Goal: Task Accomplishment & Management: Manage account settings

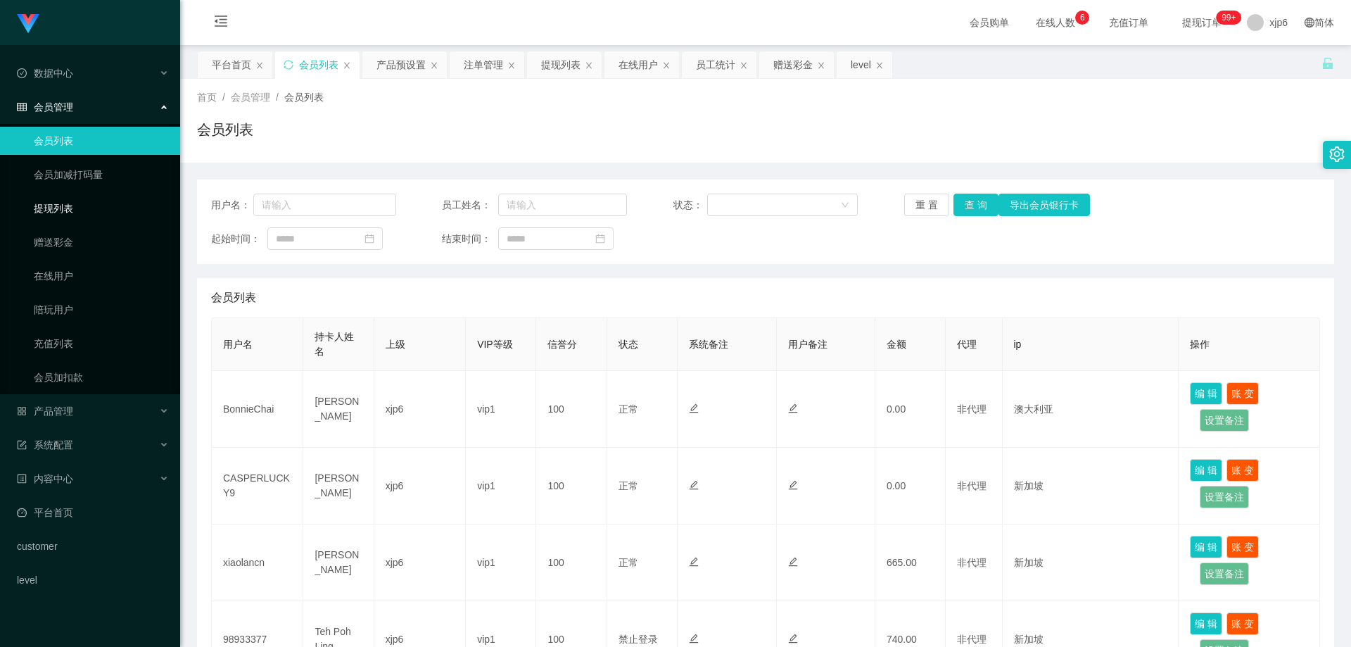
click at [76, 216] on link "提现列表" at bounding box center [101, 208] width 135 height 28
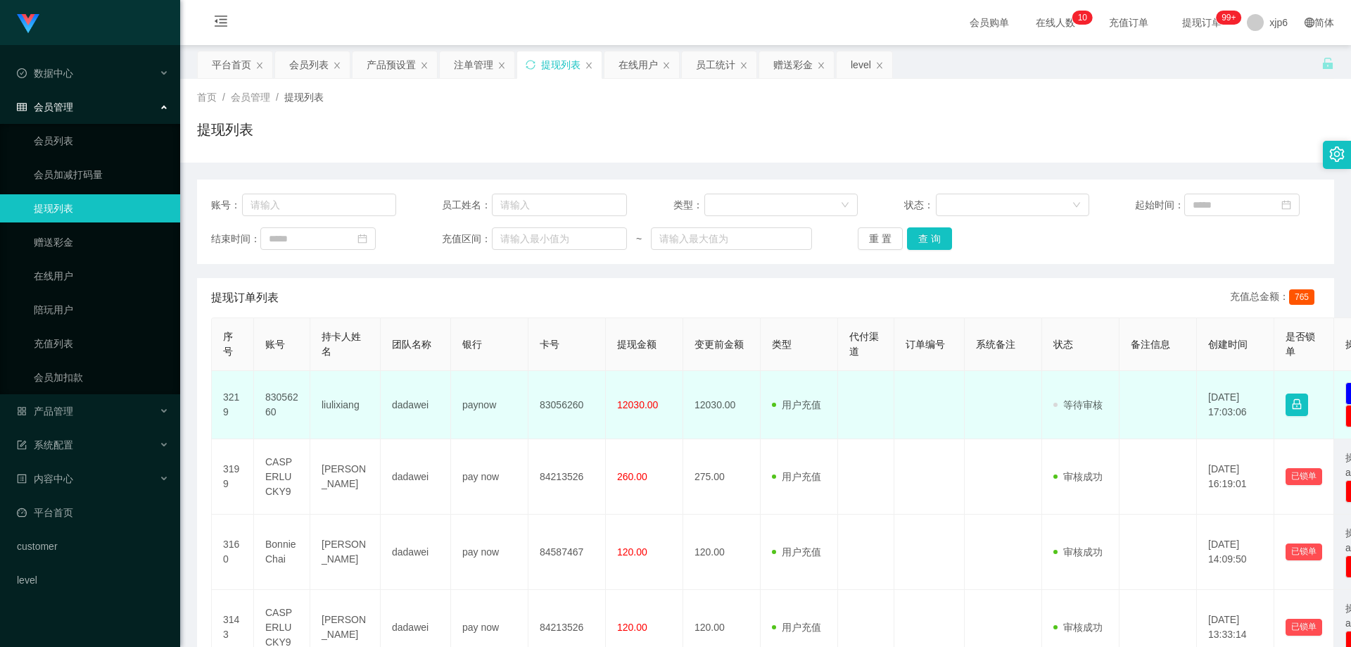
scroll to position [70, 0]
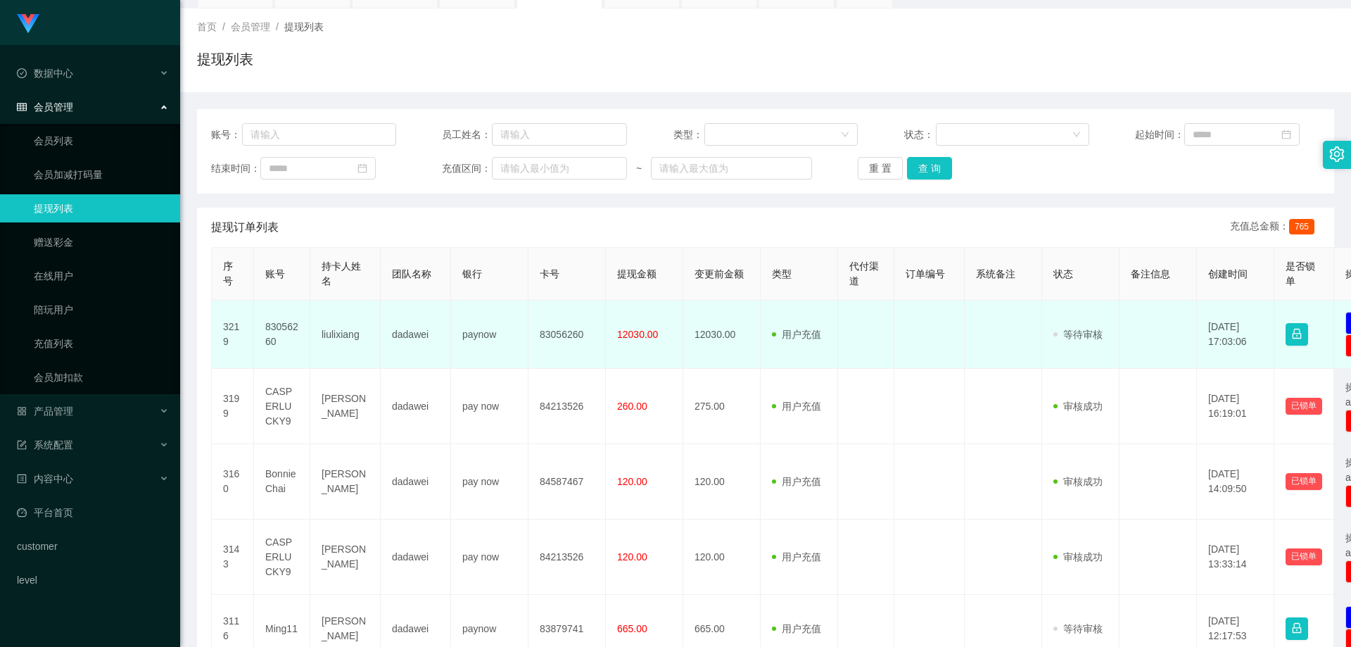
click at [283, 326] on td "83056260" at bounding box center [282, 334] width 56 height 68
copy td "83056260"
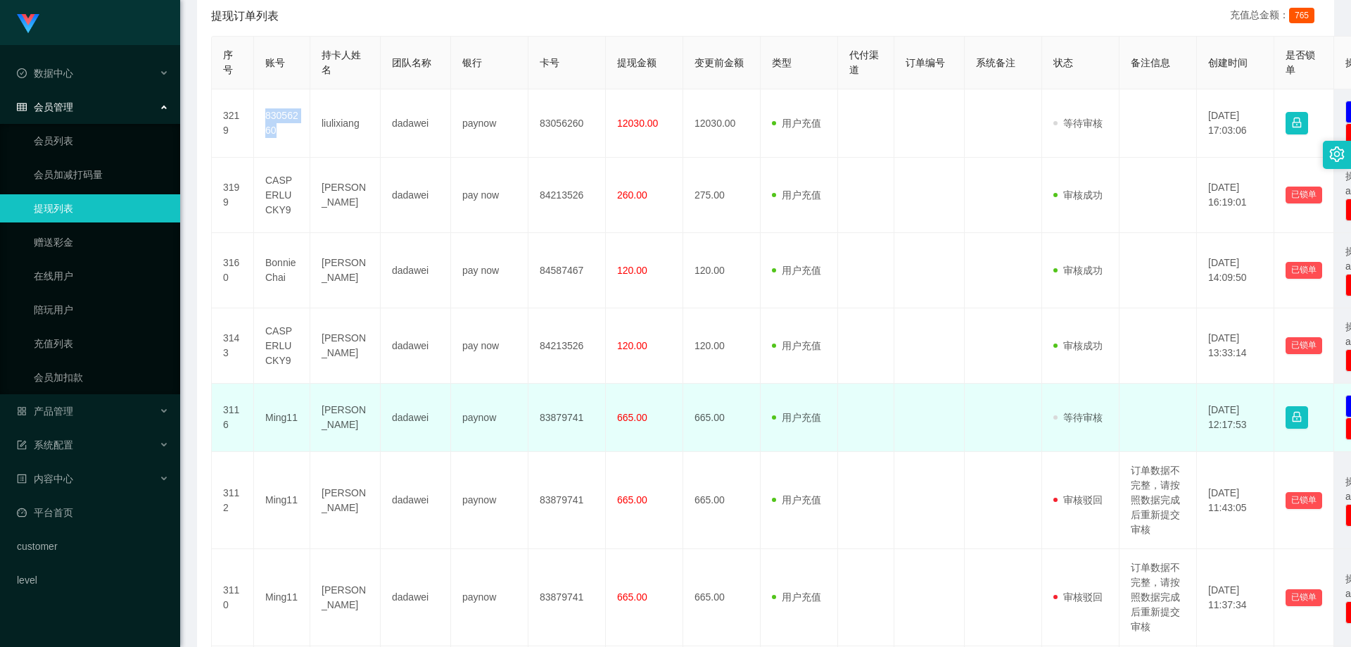
scroll to position [352, 0]
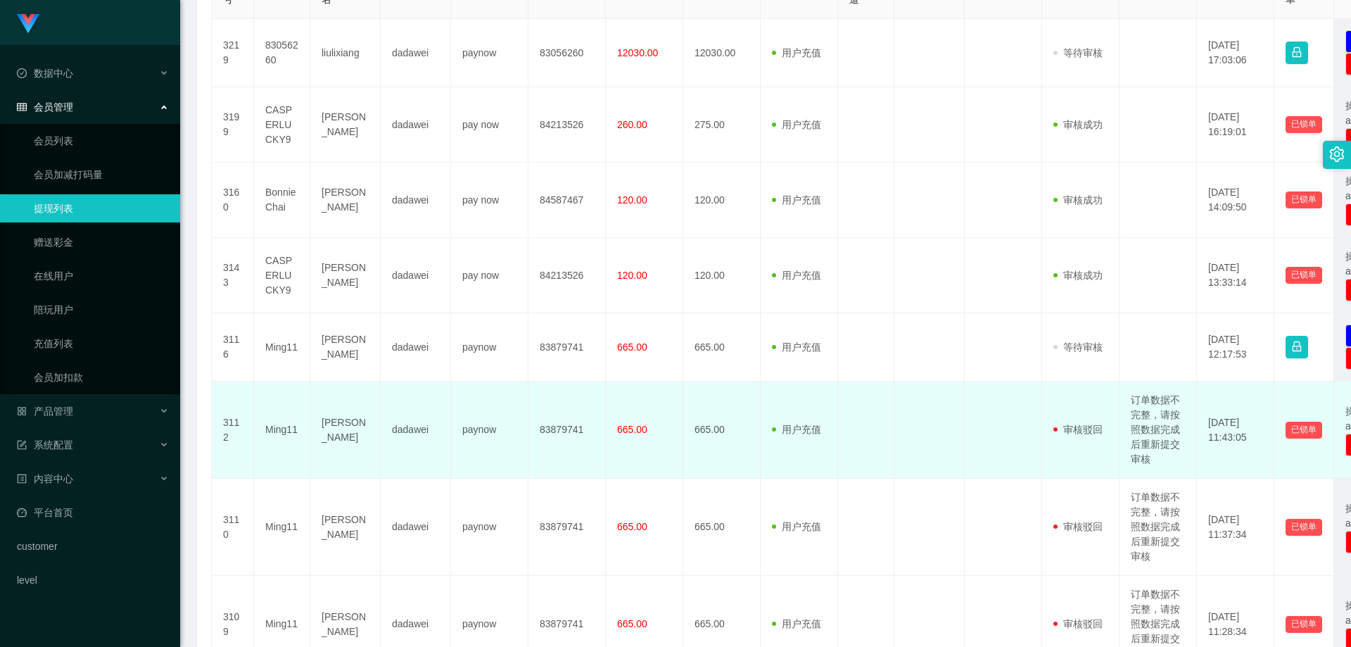
click at [1173, 432] on td "订单数据不完整，请按照数据完成后重新提交审核" at bounding box center [1158, 429] width 77 height 97
drag, startPoint x: 1167, startPoint y: 415, endPoint x: 1161, endPoint y: 427, distance: 13.2
click at [1167, 441] on td "订单数据不完整，请按照数据完成后重新提交审核" at bounding box center [1158, 429] width 77 height 97
click at [1162, 422] on td "订单数据不完整，请按照数据完成后重新提交审核" at bounding box center [1158, 429] width 77 height 97
drag, startPoint x: 1162, startPoint y: 412, endPoint x: 1175, endPoint y: 452, distance: 42.9
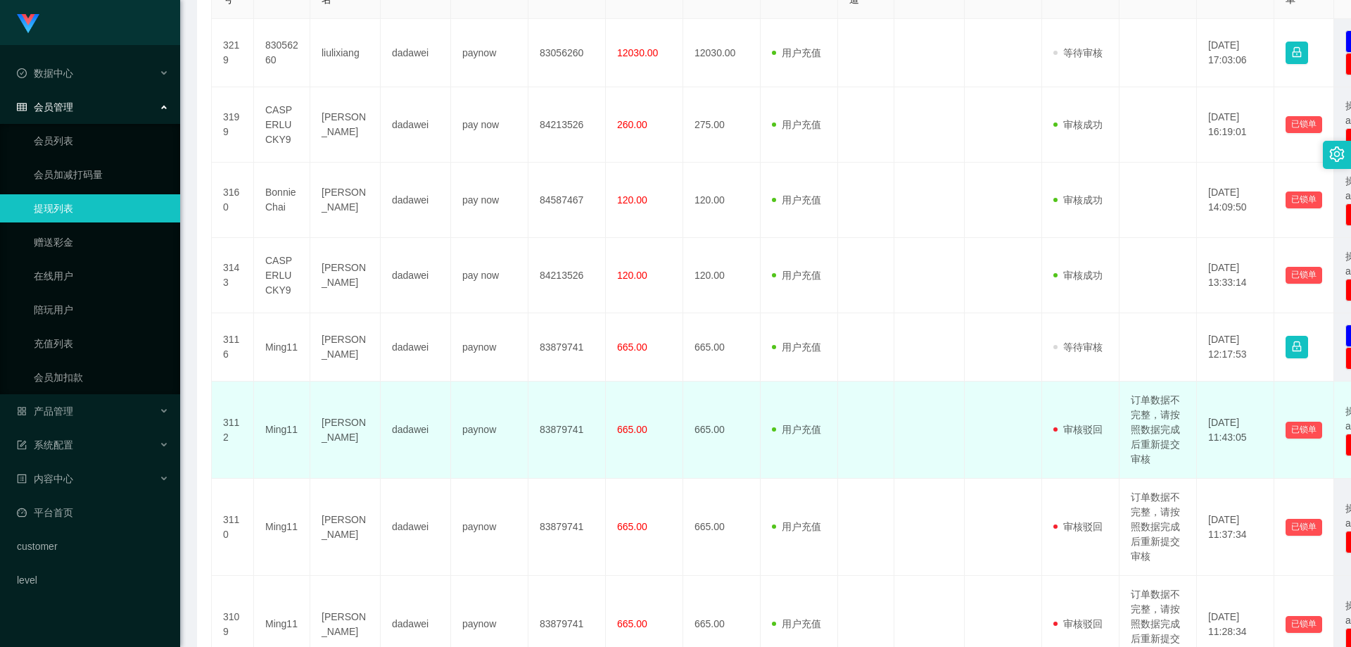
click at [1175, 452] on td "订单数据不完整，请按照数据完成后重新提交审核" at bounding box center [1158, 429] width 77 height 97
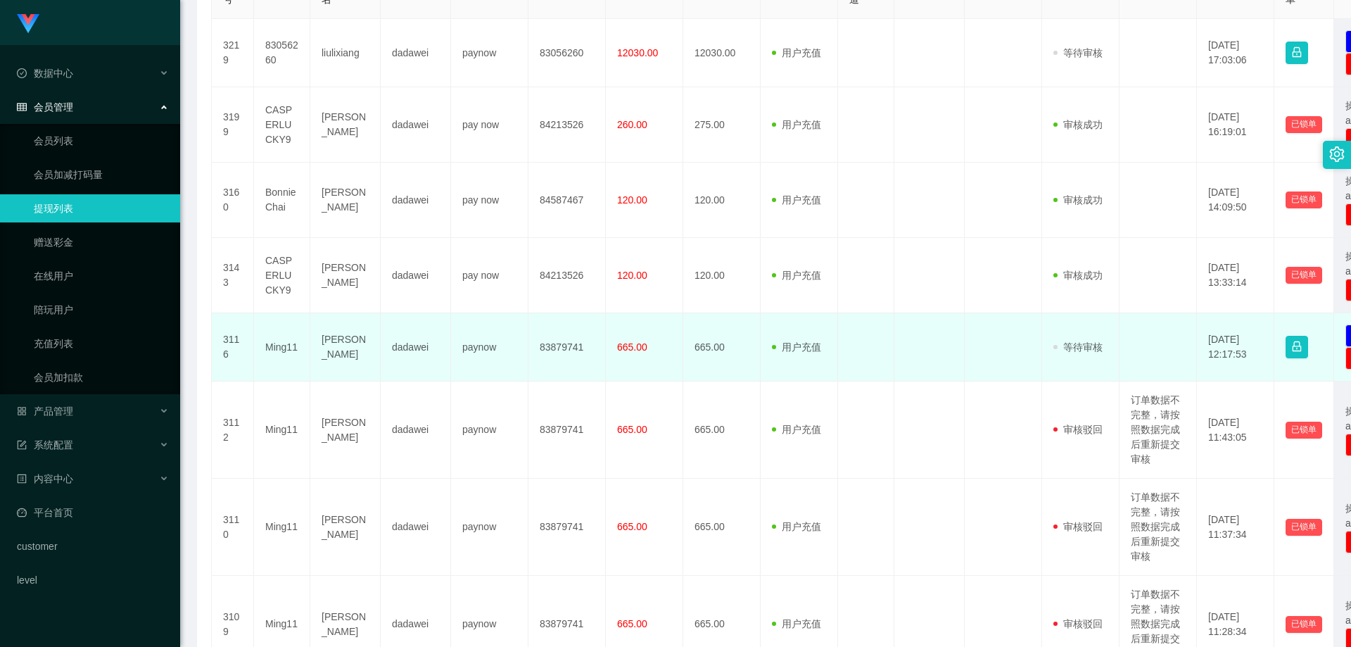
copy td "请按照数据完成后重新提交审核"
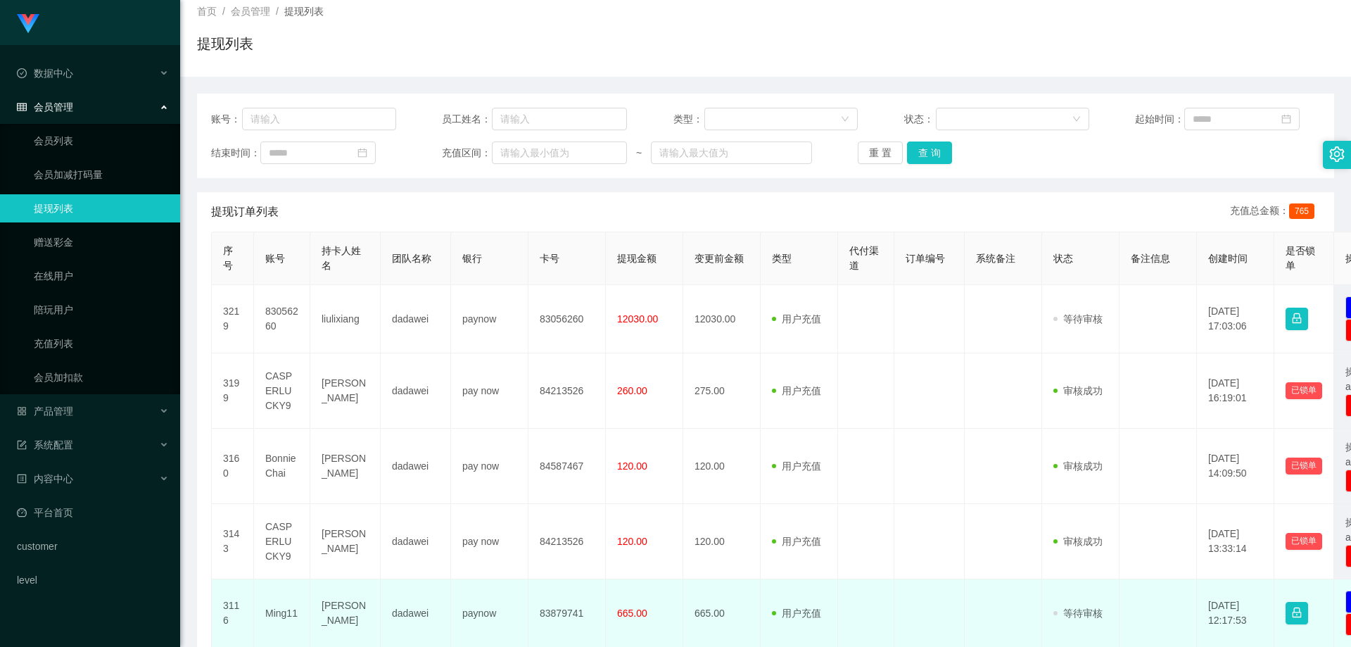
scroll to position [0, 0]
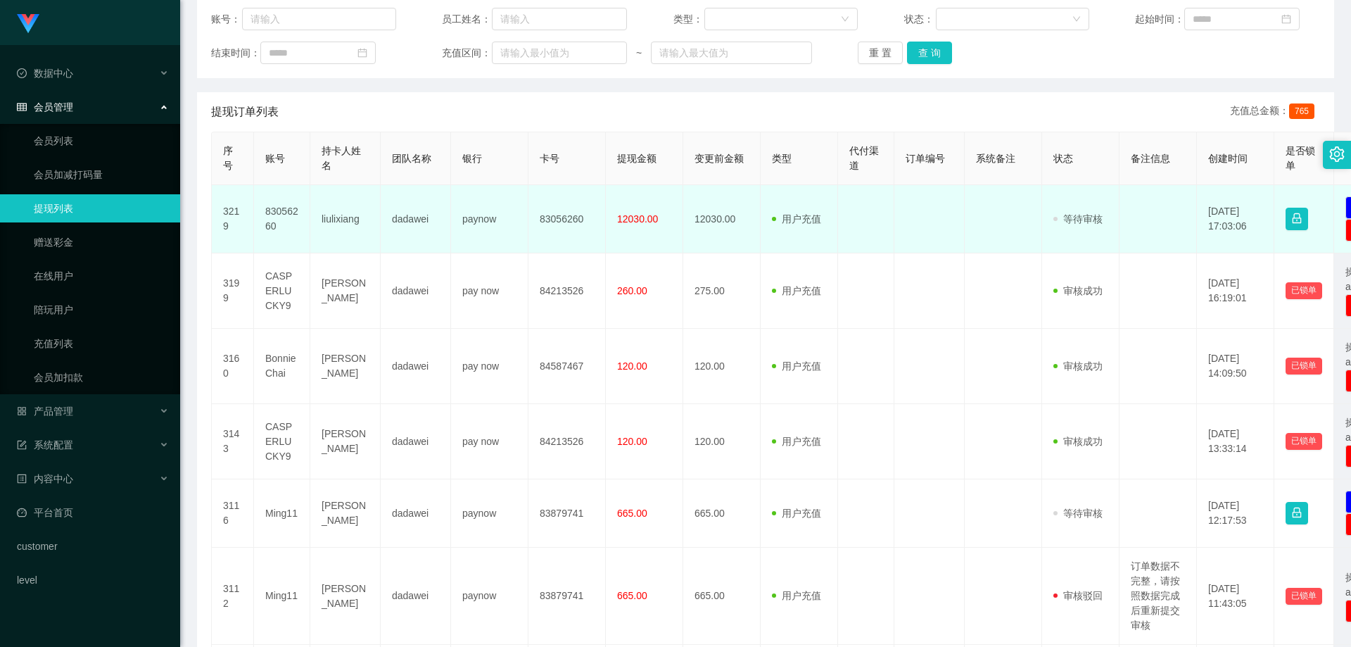
scroll to position [211, 0]
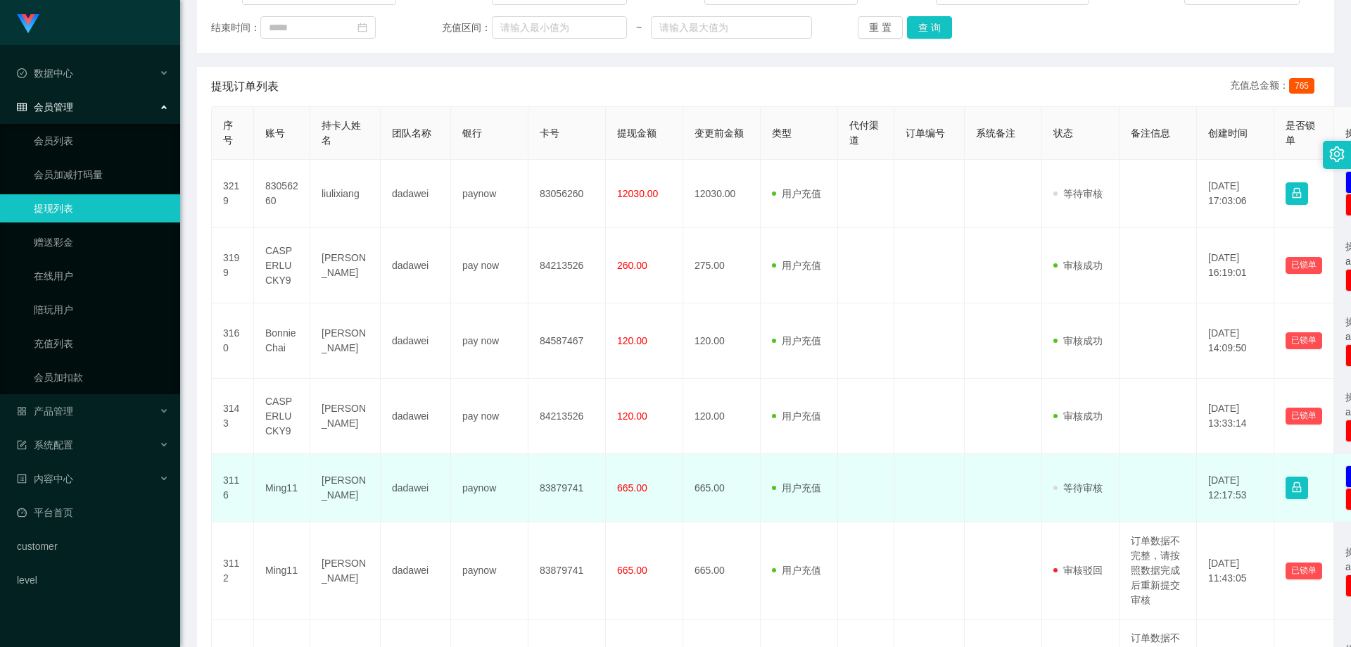
click at [279, 480] on td "Ming11" at bounding box center [282, 488] width 56 height 68
copy td "Ming11"
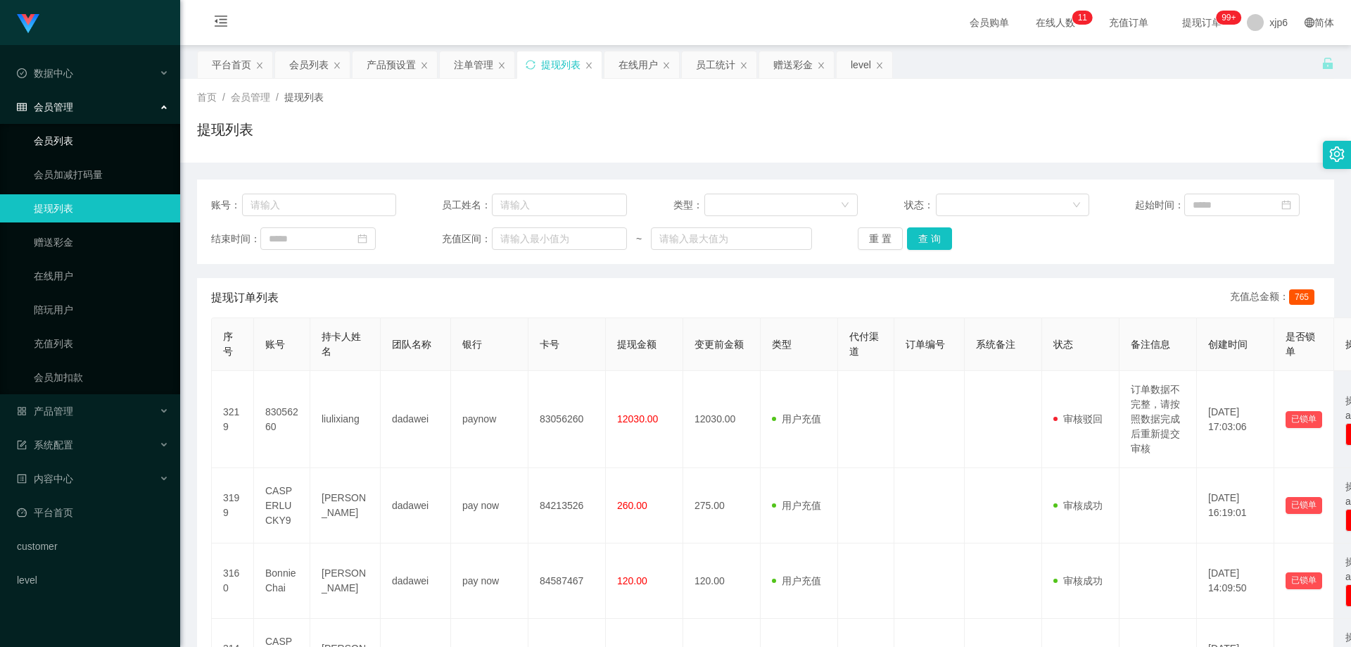
click at [54, 150] on link "会员列表" at bounding box center [101, 141] width 135 height 28
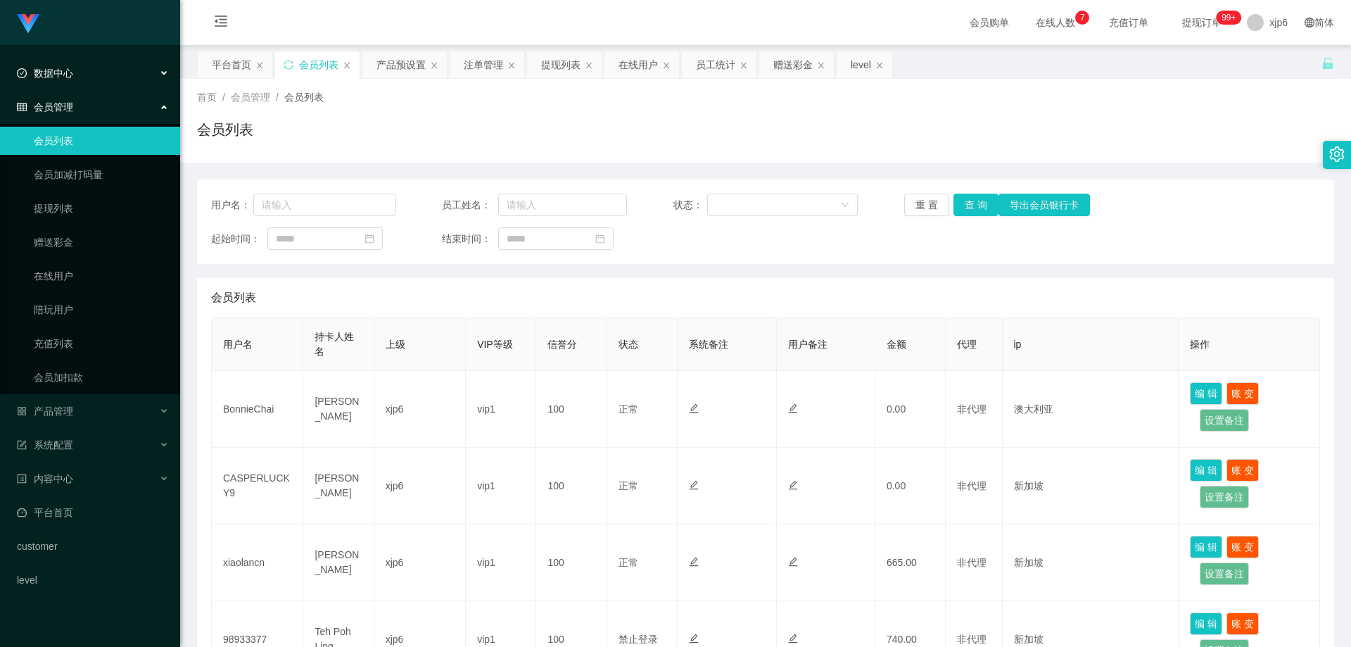
click at [58, 69] on span "数据中心" at bounding box center [45, 73] width 56 height 11
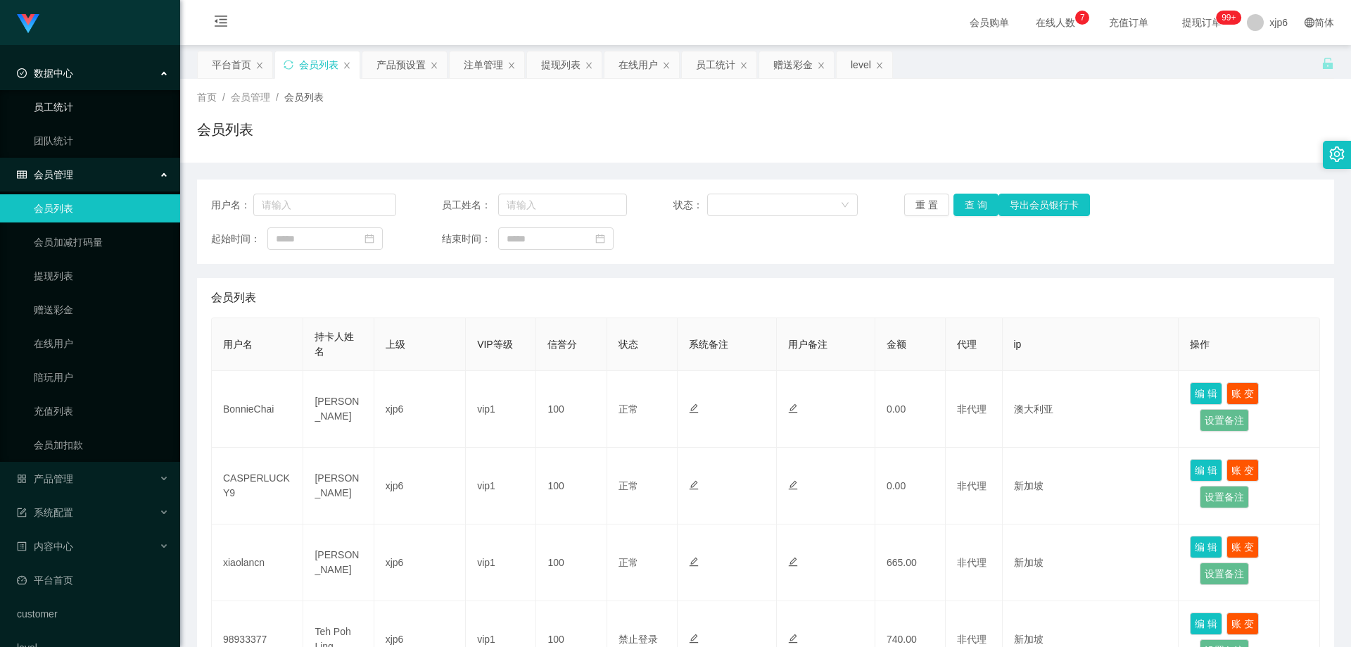
click at [71, 96] on link "员工统计" at bounding box center [101, 107] width 135 height 28
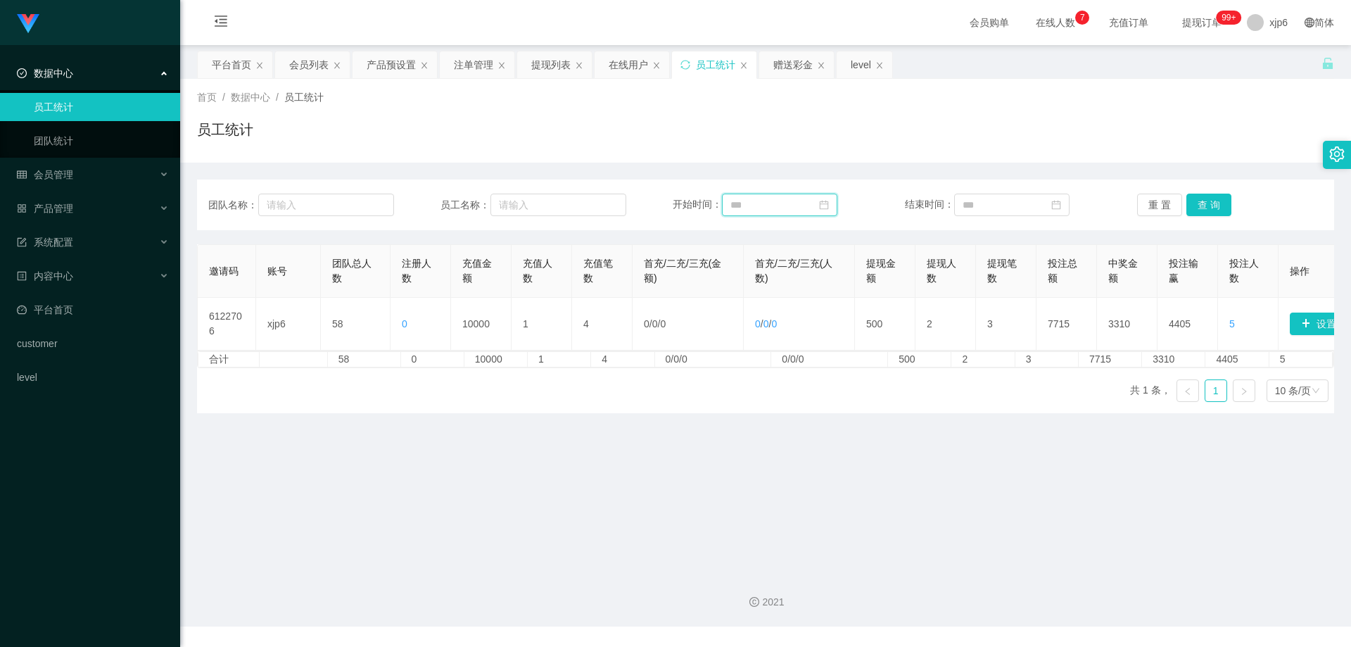
click at [792, 205] on input at bounding box center [779, 205] width 115 height 23
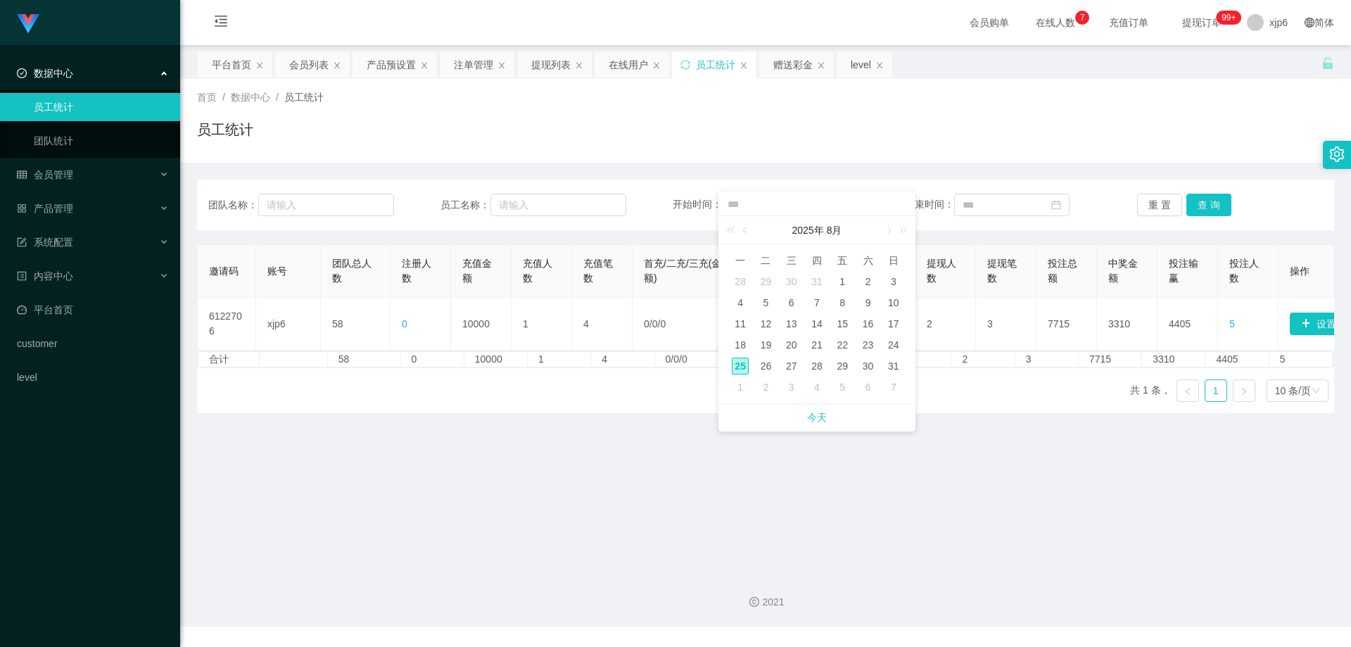
drag, startPoint x: 849, startPoint y: 281, endPoint x: 861, endPoint y: 286, distance: 13.6
click at [849, 281] on div "1" at bounding box center [842, 281] width 17 height 17
type input "**********"
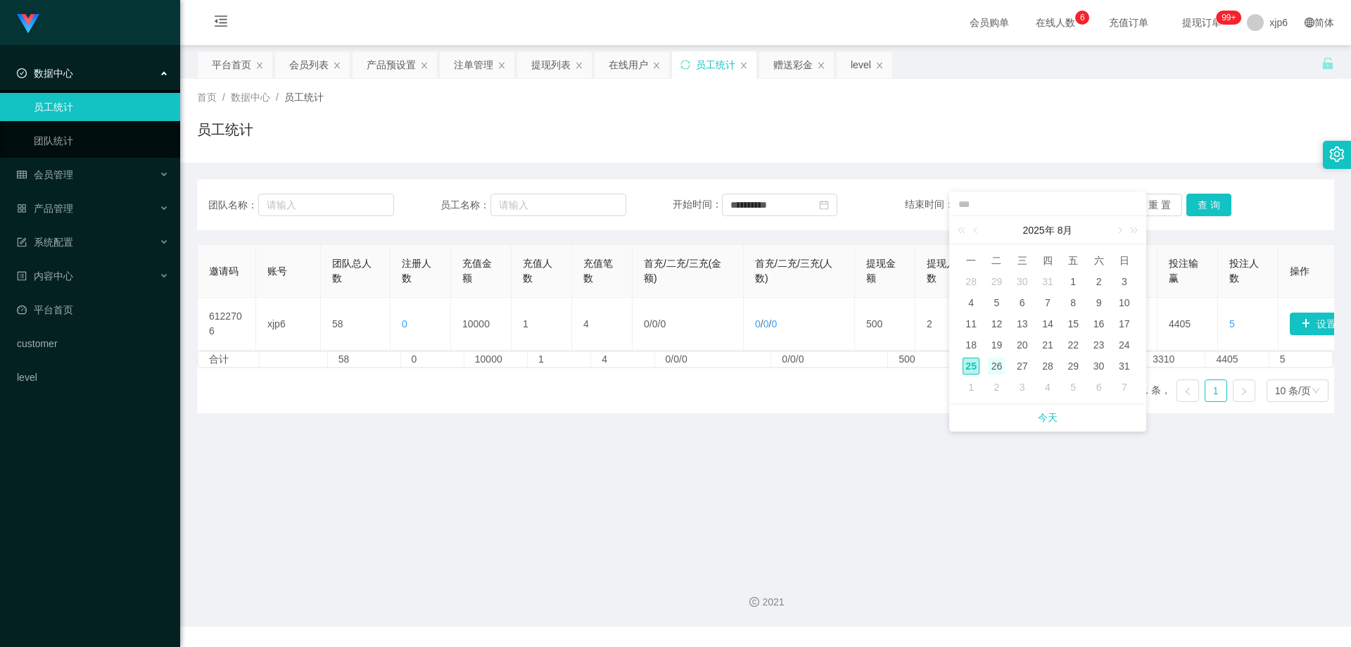
click at [1004, 363] on div "26" at bounding box center [996, 365] width 17 height 17
type input "**********"
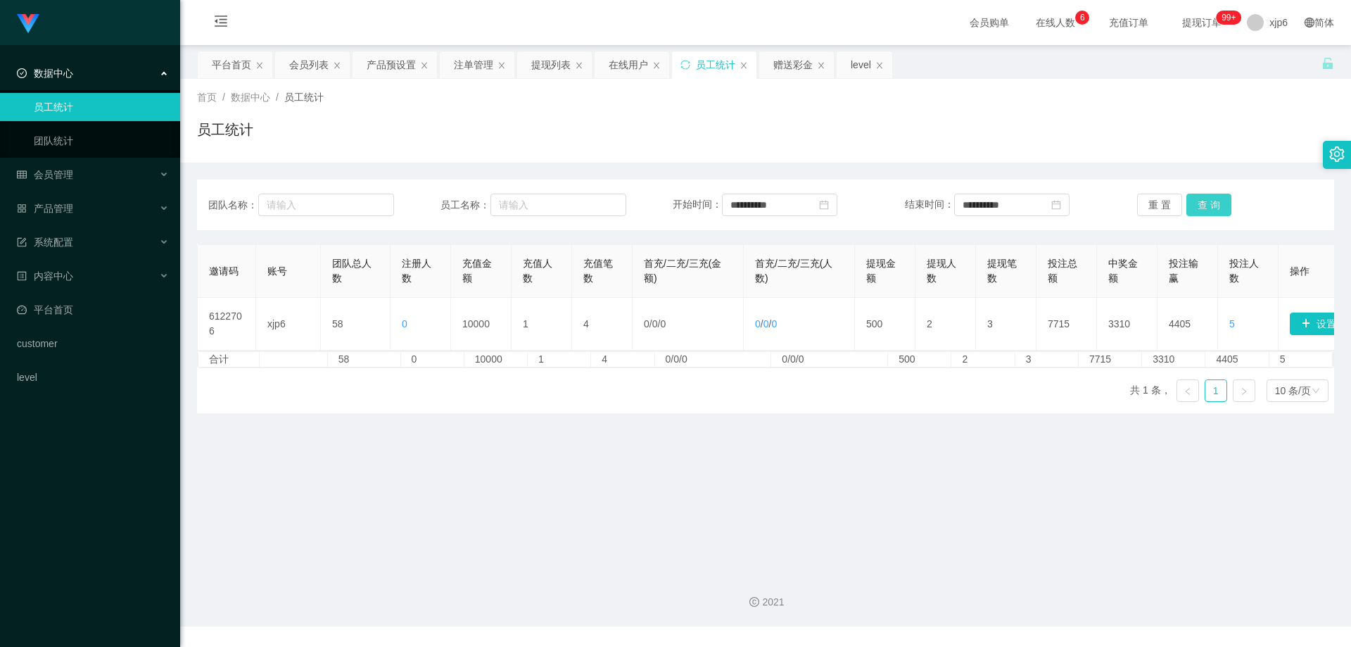
click at [1198, 213] on button "查 询" at bounding box center [1208, 205] width 45 height 23
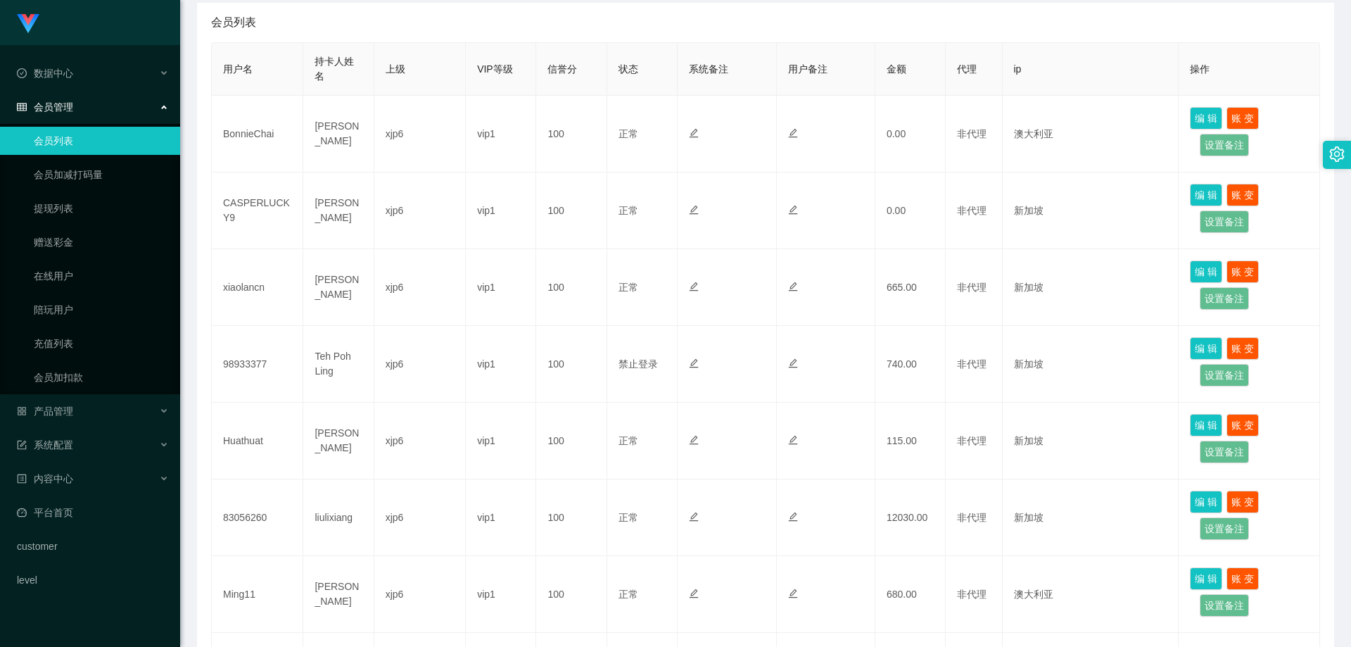
scroll to position [281, 0]
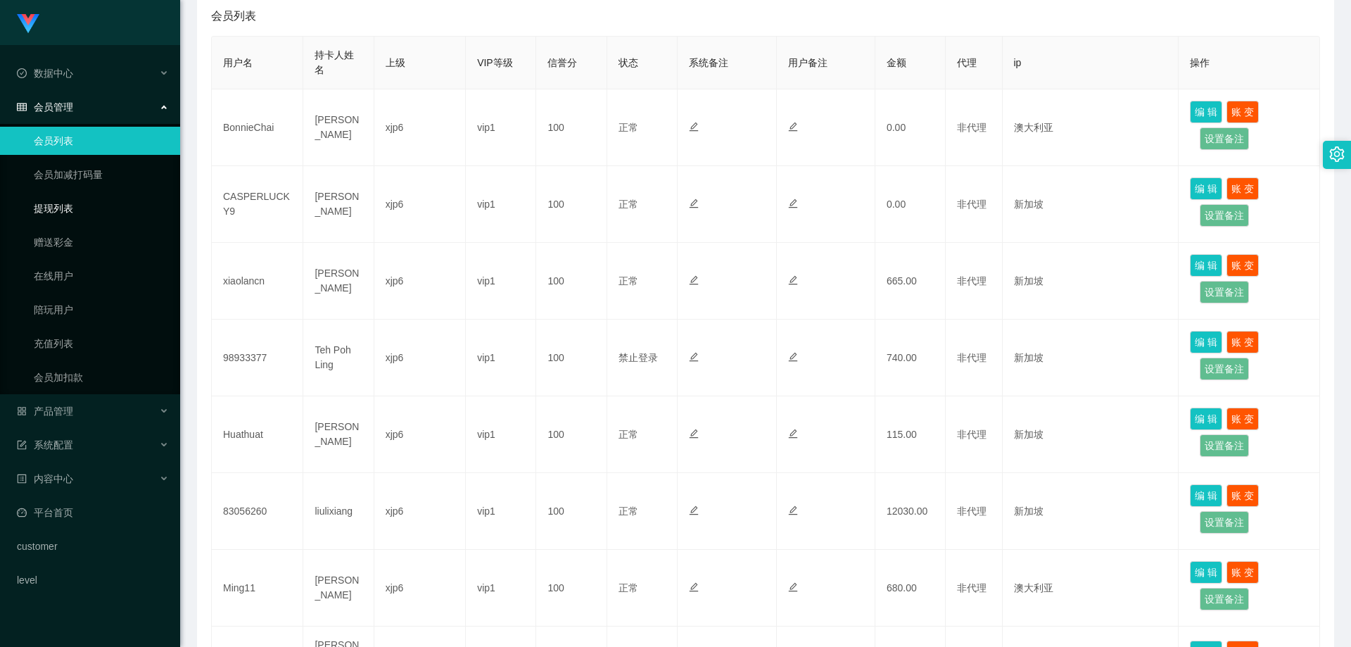
click at [70, 205] on link "提现列表" at bounding box center [101, 208] width 135 height 28
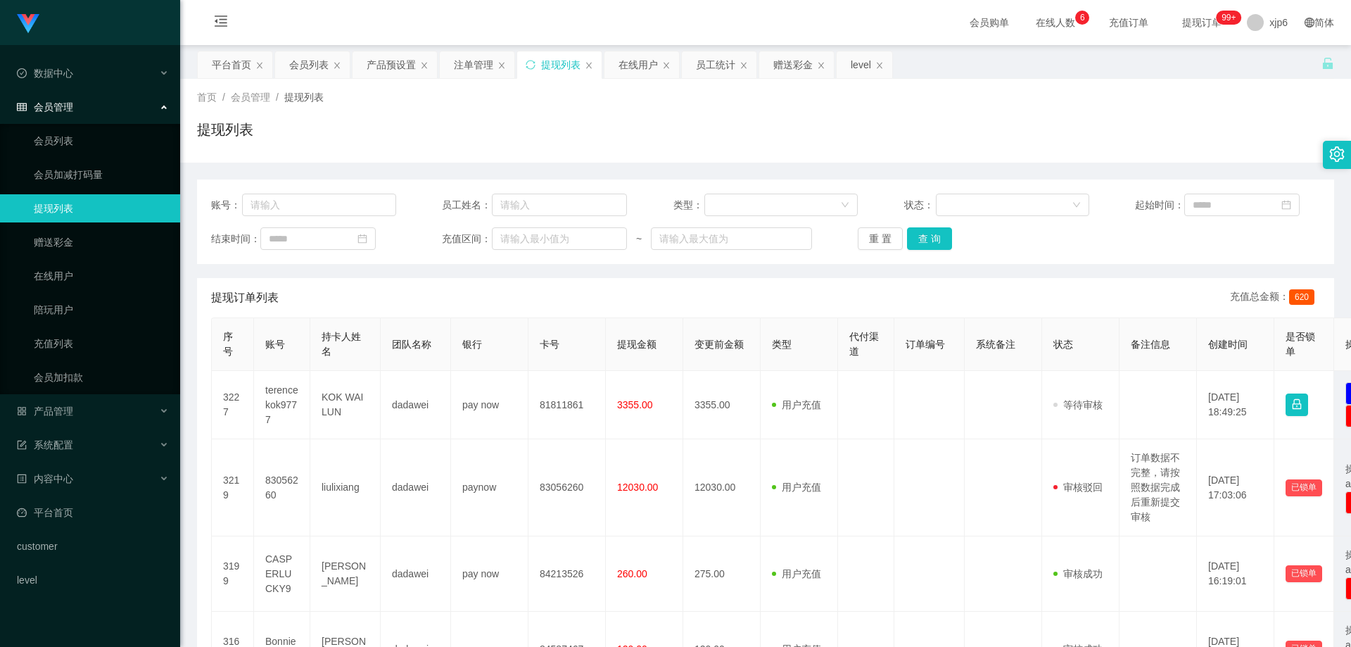
click at [63, 126] on ul "会员列表 会员加减打码量 提现列表 赠送彩金 在线用户 陪玩用户 充值列表 会员加扣款" at bounding box center [90, 259] width 180 height 270
click at [72, 137] on link "会员列表" at bounding box center [101, 141] width 135 height 28
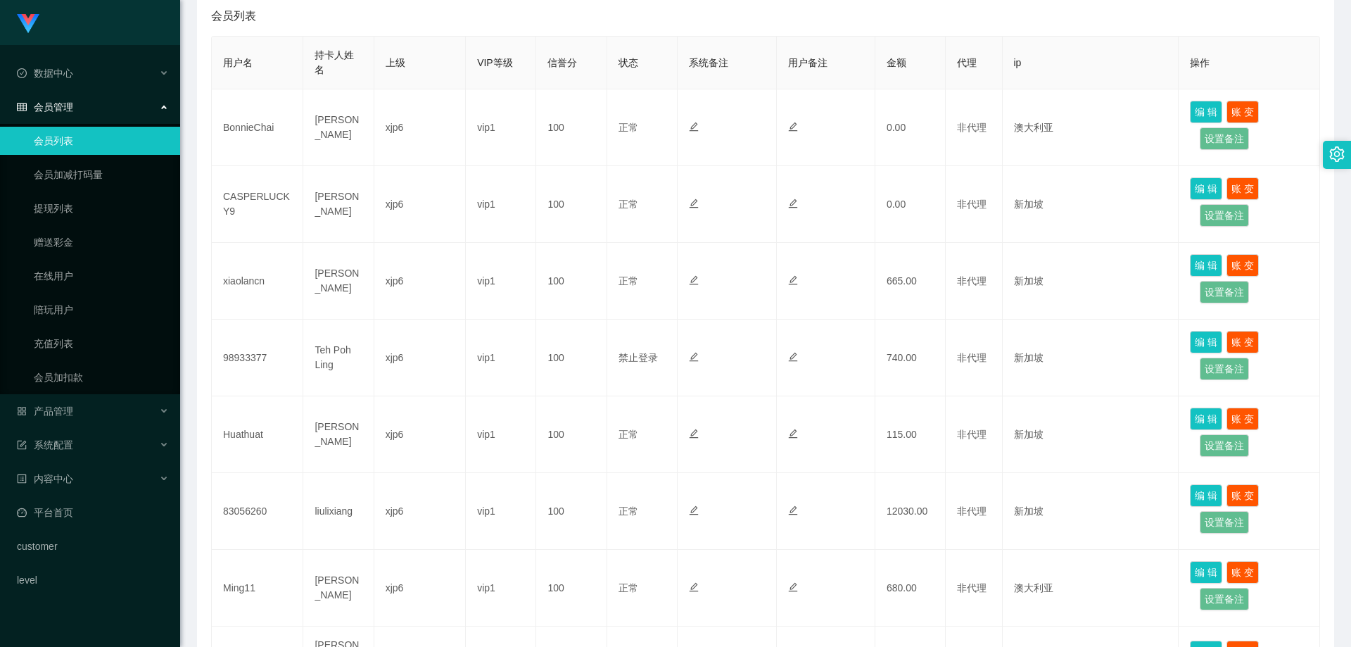
scroll to position [352, 0]
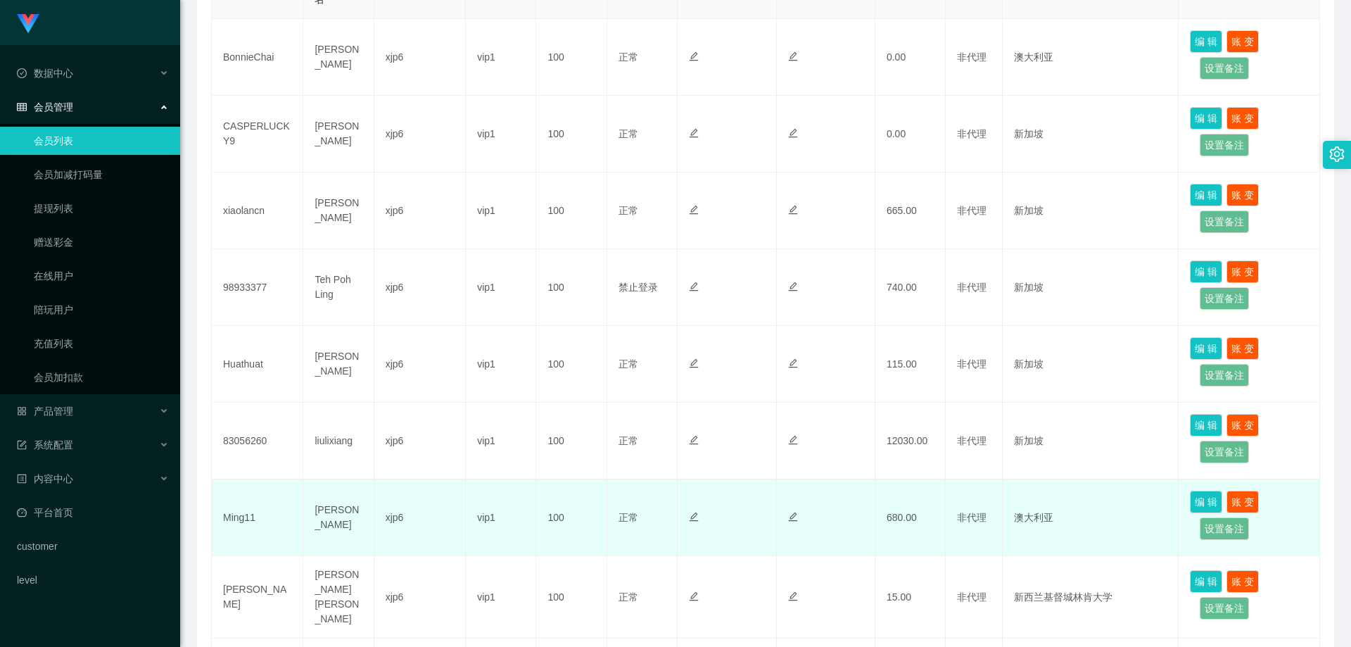
click at [246, 524] on td "Ming11" at bounding box center [257, 517] width 91 height 77
copy td "Ming11"
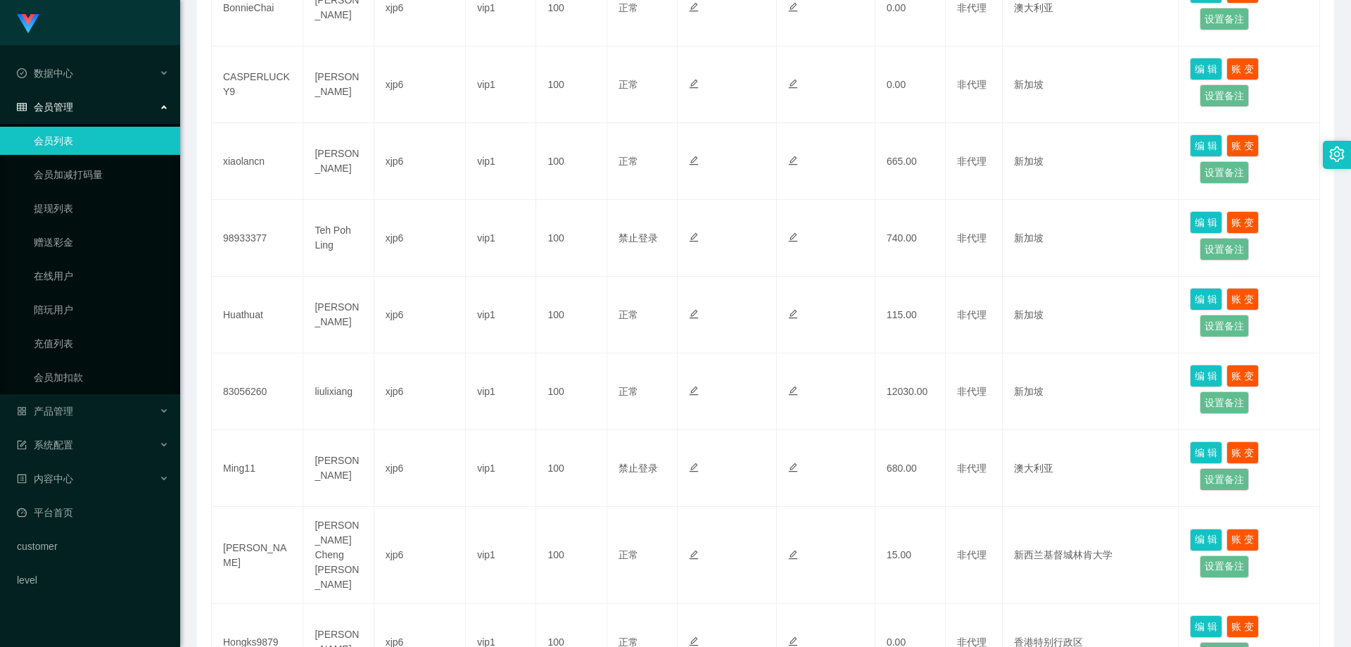
scroll to position [422, 0]
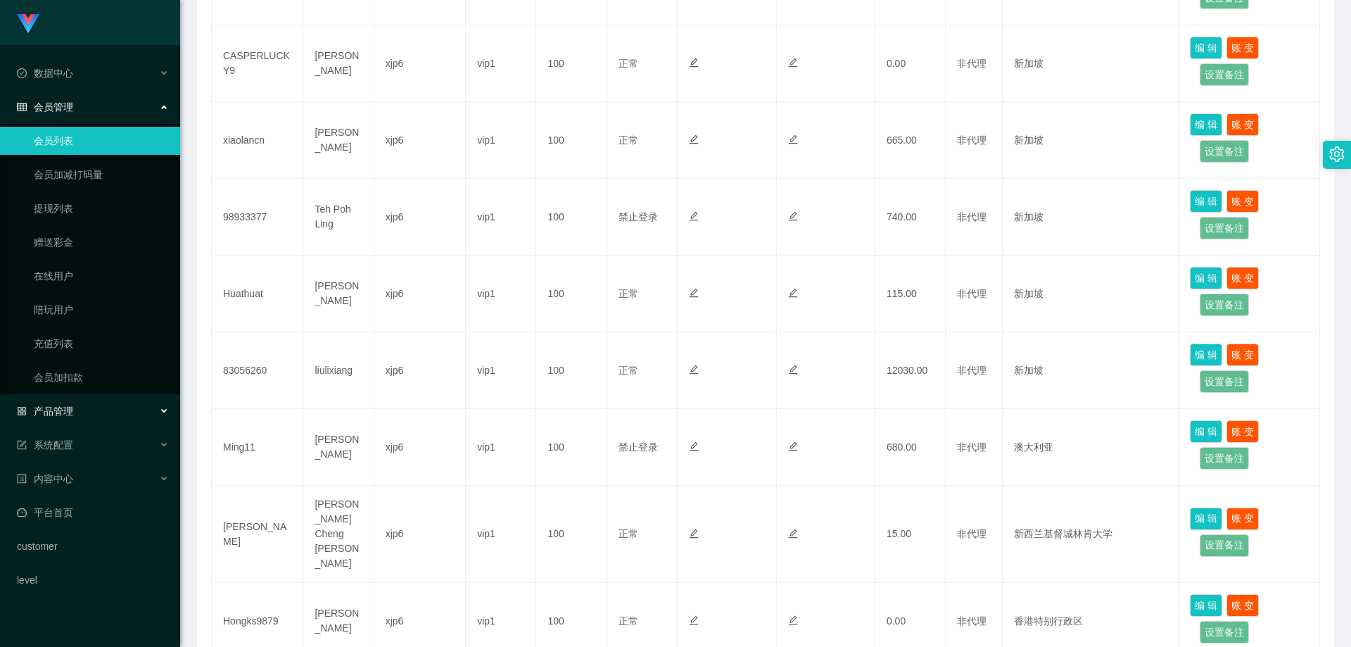
click at [68, 403] on div "产品管理" at bounding box center [90, 411] width 180 height 28
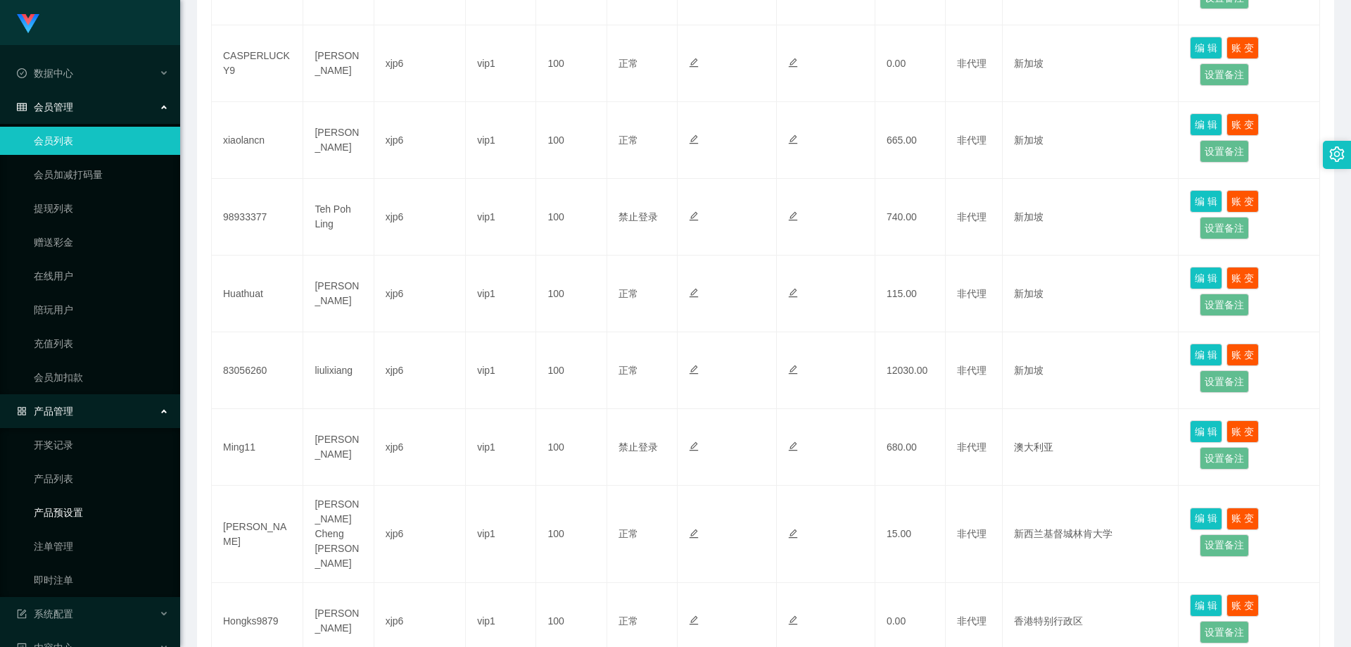
click at [94, 503] on link "产品预设置" at bounding box center [101, 512] width 135 height 28
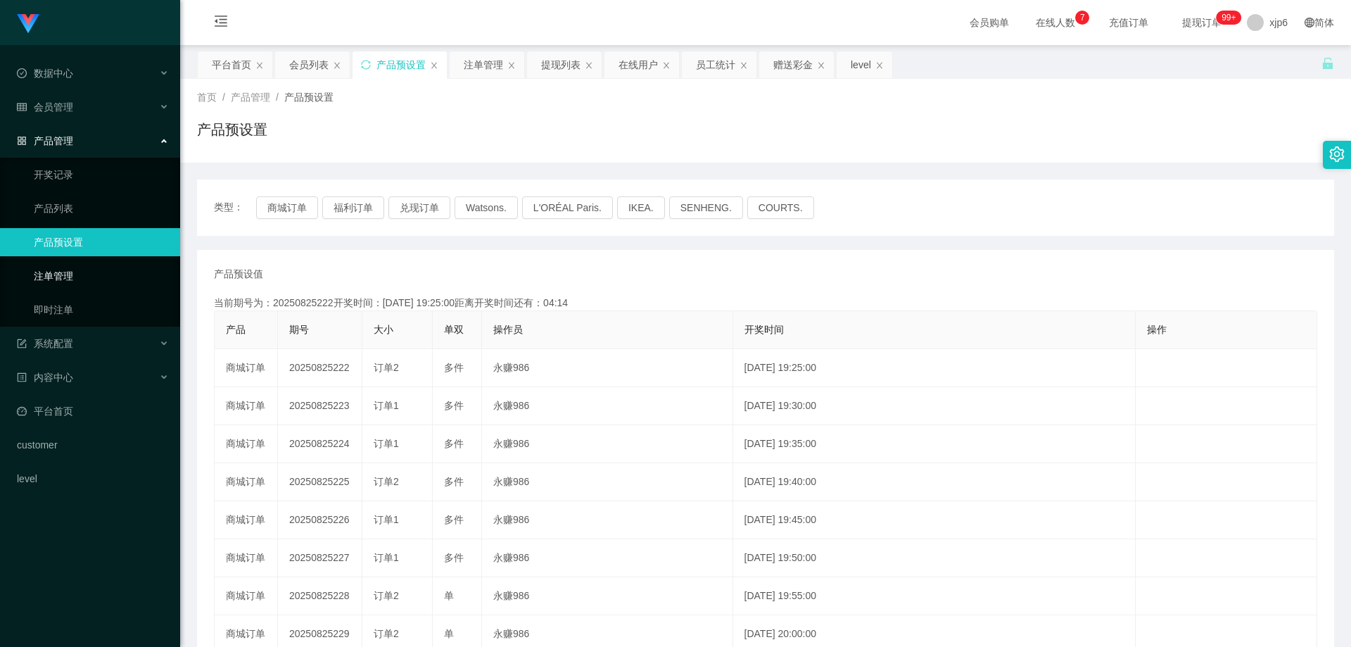
click at [72, 277] on link "注单管理" at bounding box center [101, 276] width 135 height 28
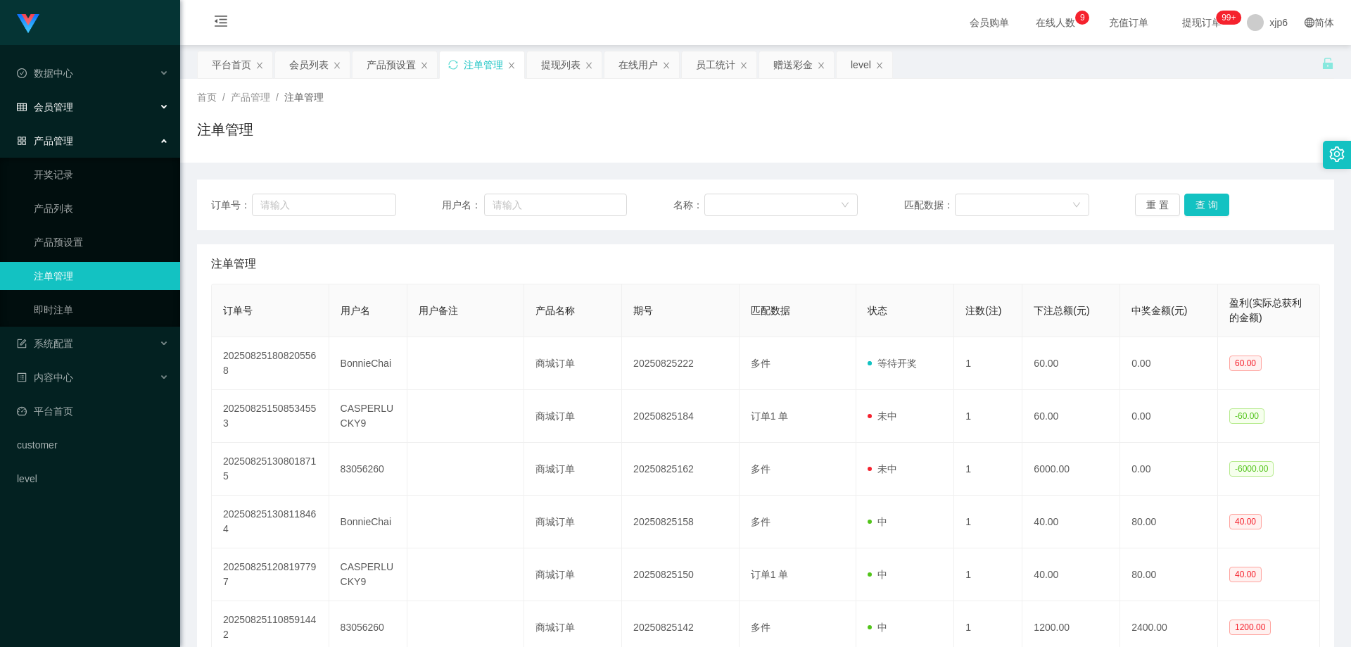
click at [75, 103] on div "会员管理" at bounding box center [90, 107] width 180 height 28
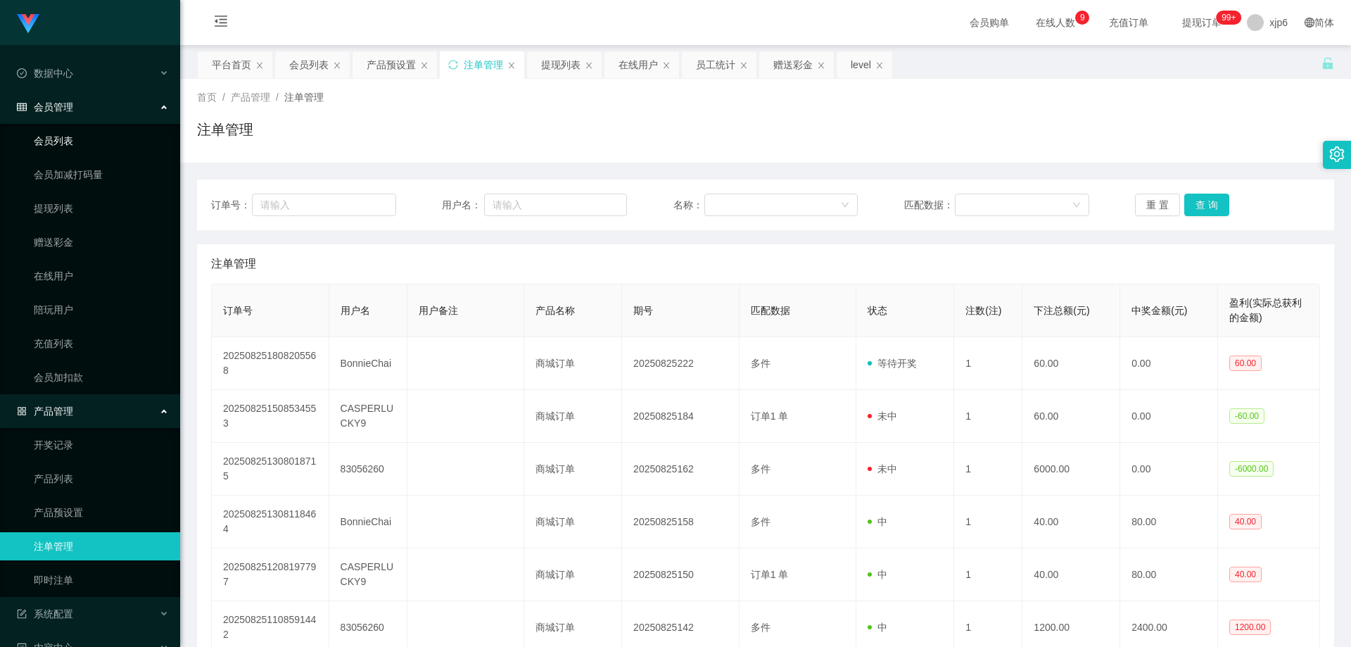
click at [69, 134] on link "会员列表" at bounding box center [101, 141] width 135 height 28
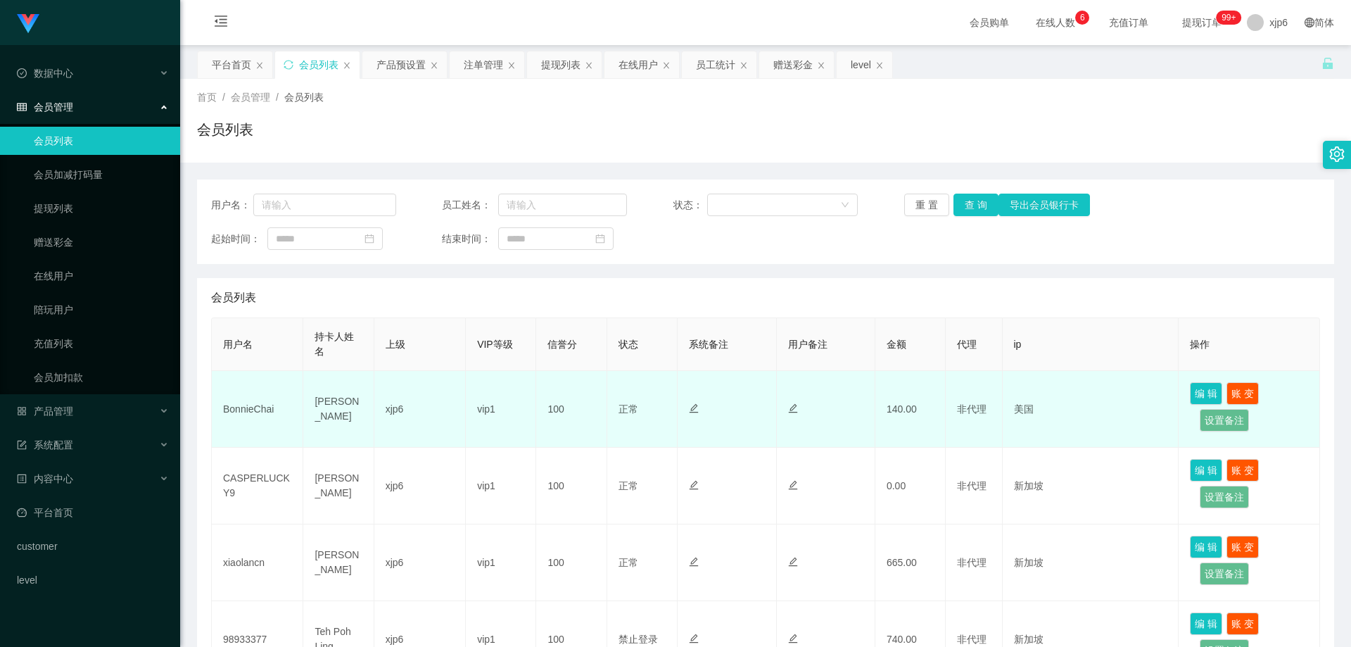
click at [252, 404] on td "BonnieChai" at bounding box center [257, 409] width 91 height 77
copy td "BonnieChai"
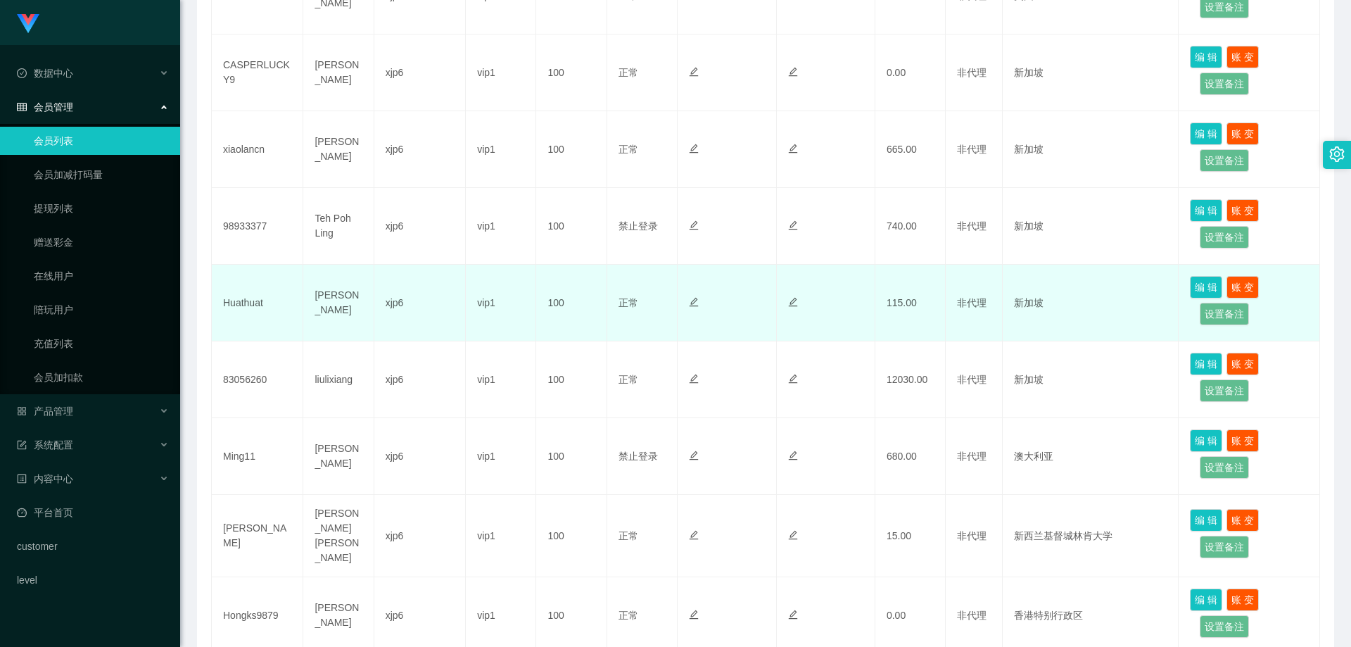
scroll to position [422, 0]
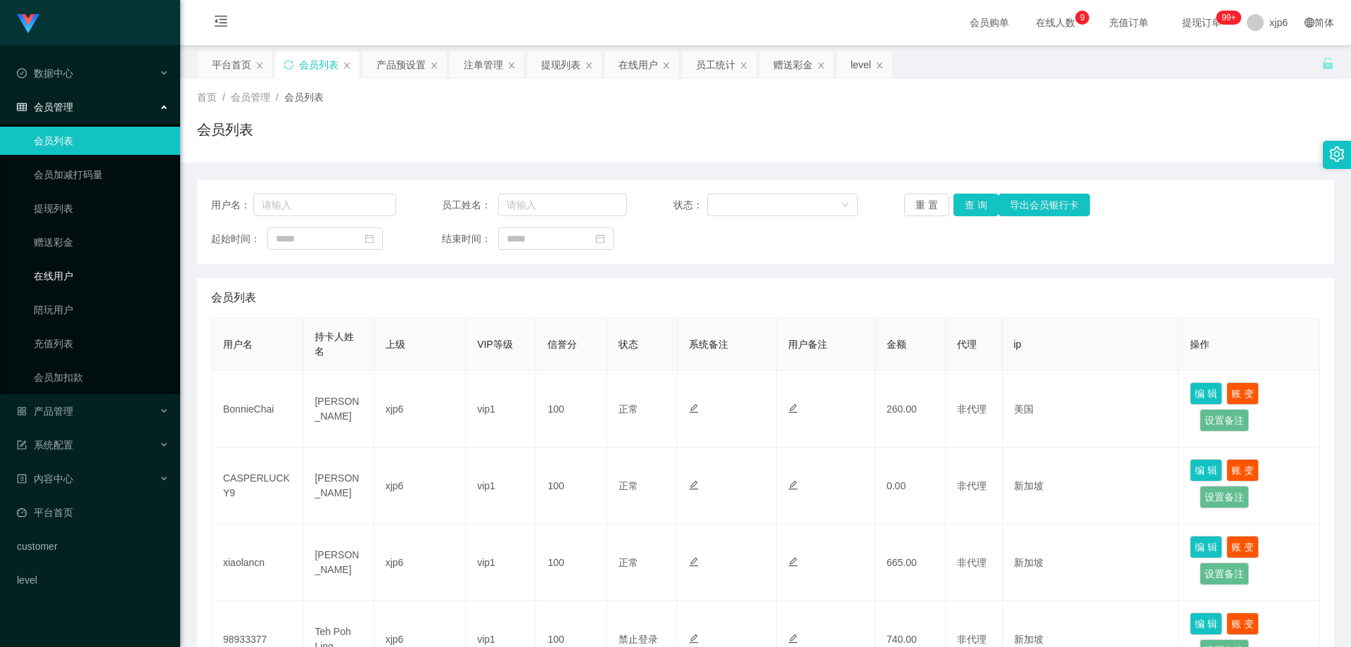
click at [70, 272] on link "在线用户" at bounding box center [101, 276] width 135 height 28
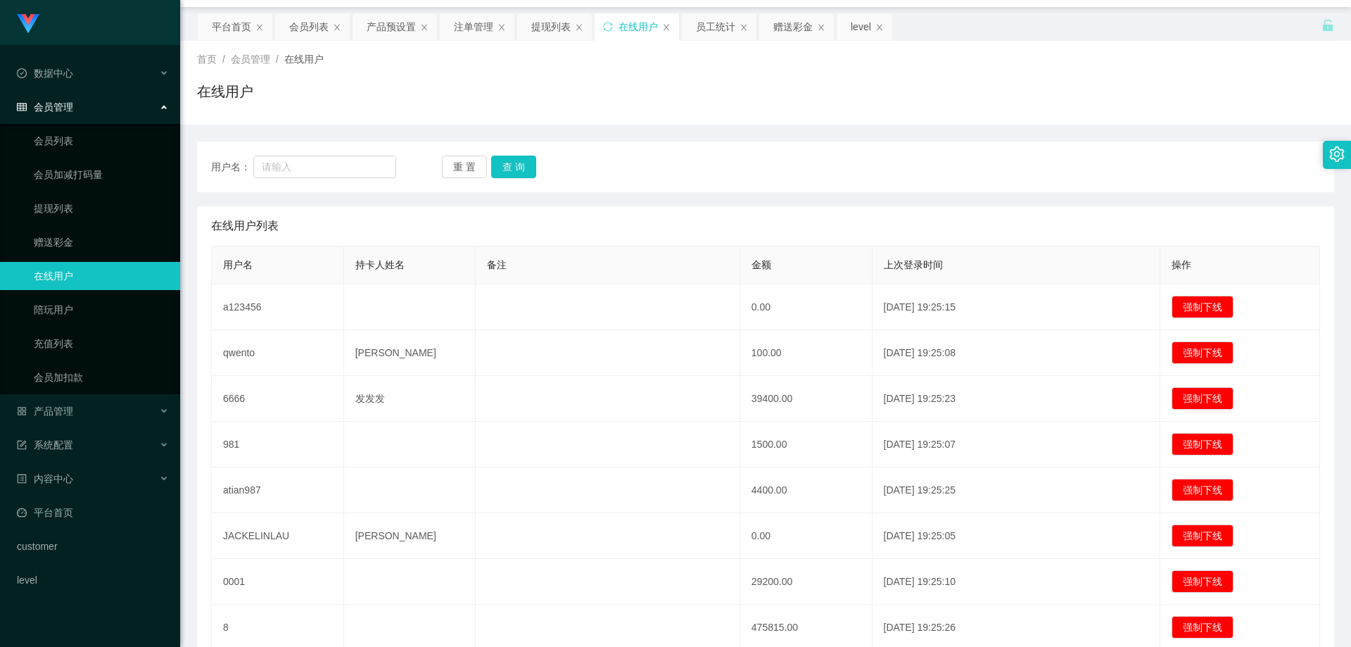
scroll to position [141, 0]
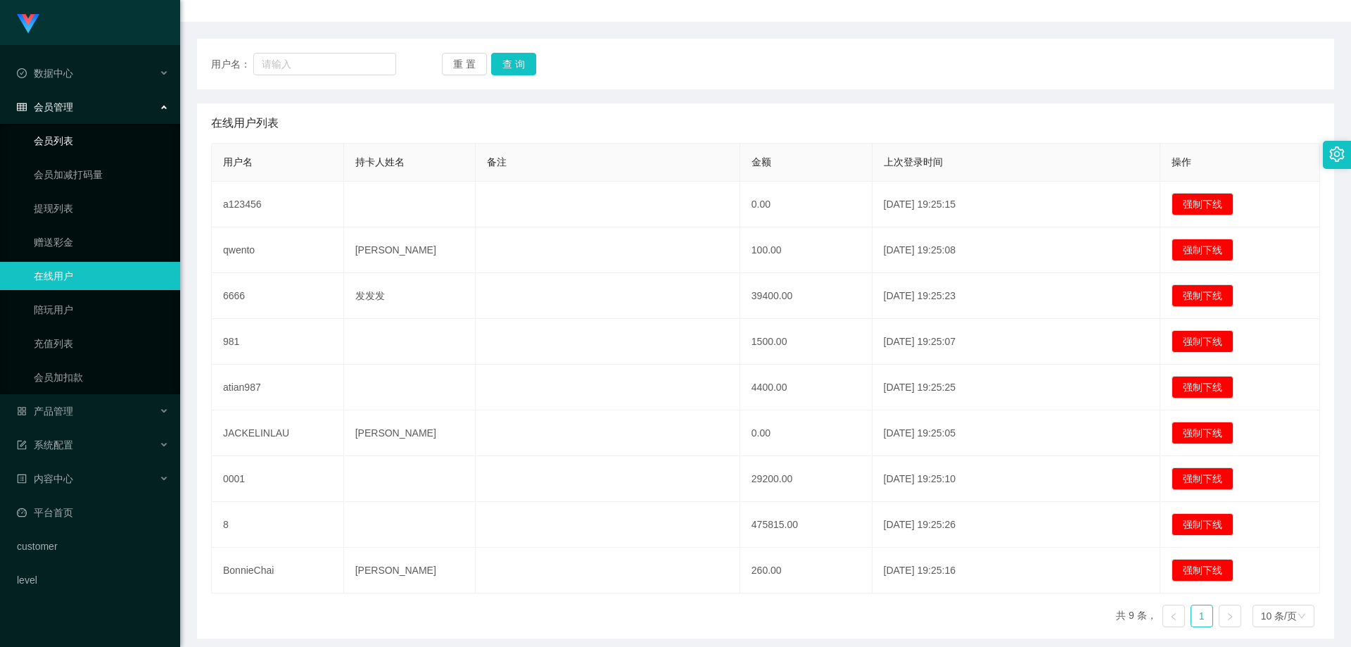
drag, startPoint x: 63, startPoint y: 134, endPoint x: 457, endPoint y: 138, distance: 394.1
click at [63, 134] on link "会员列表" at bounding box center [101, 141] width 135 height 28
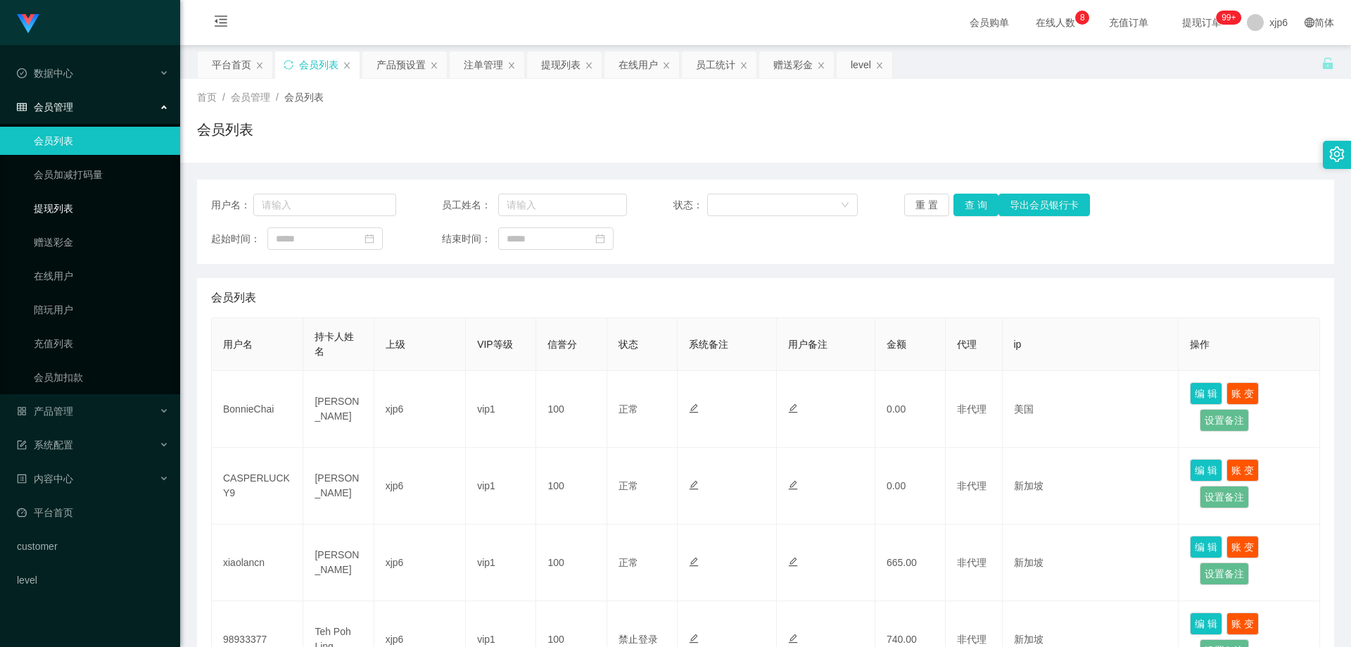
drag, startPoint x: 68, startPoint y: 210, endPoint x: 70, endPoint y: 196, distance: 14.1
click at [68, 210] on link "提现列表" at bounding box center [101, 208] width 135 height 28
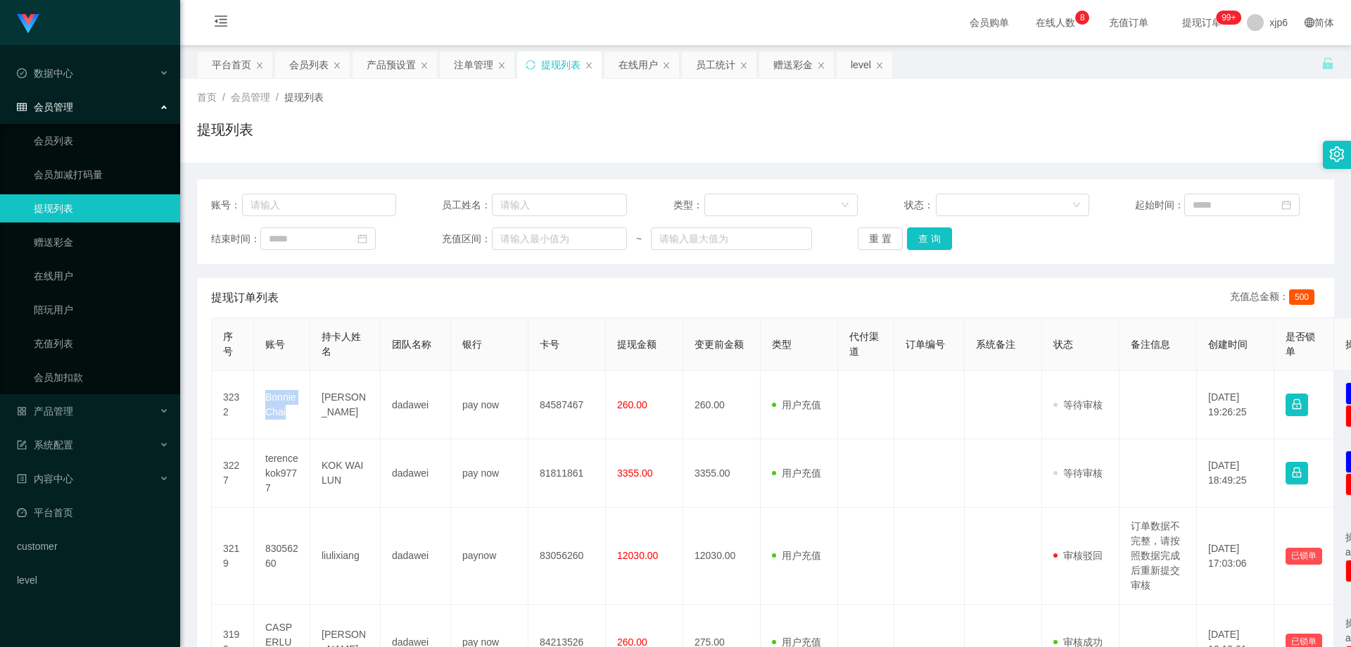
drag, startPoint x: 0, startPoint y: 0, endPoint x: 284, endPoint y: 397, distance: 488.2
click at [284, 397] on td "BonnieChai" at bounding box center [282, 405] width 56 height 68
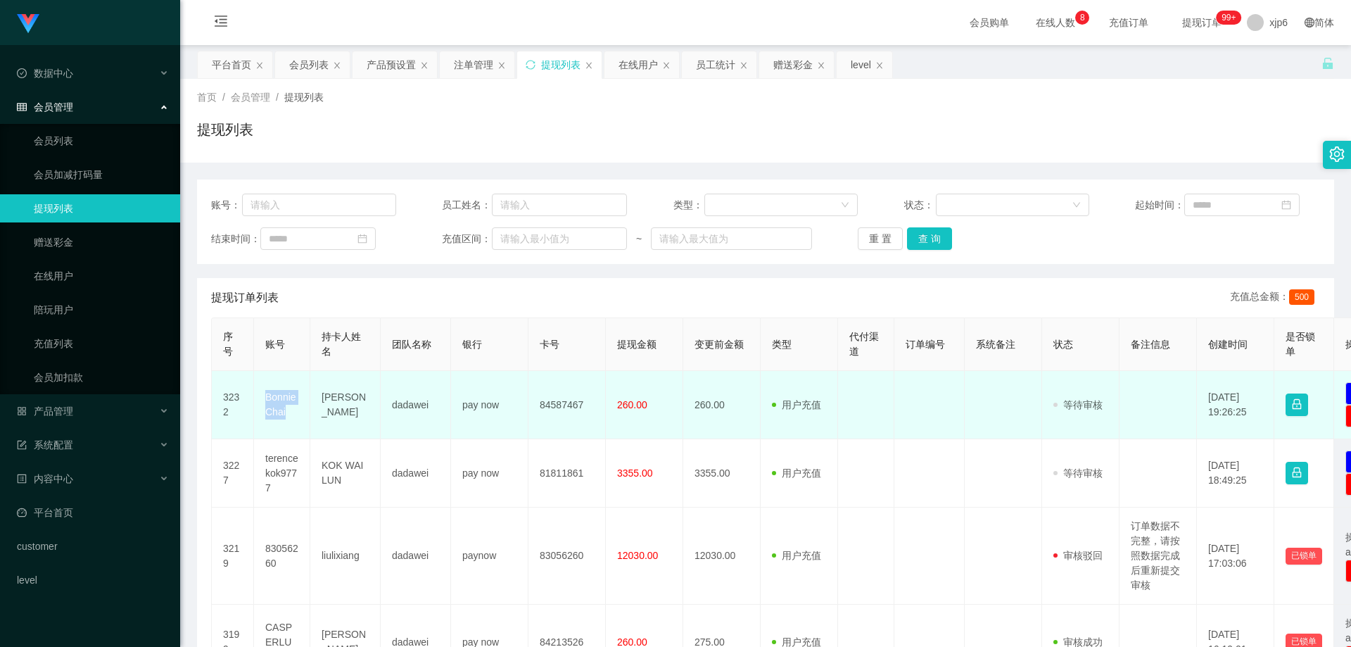
copy td "BonnieChai"
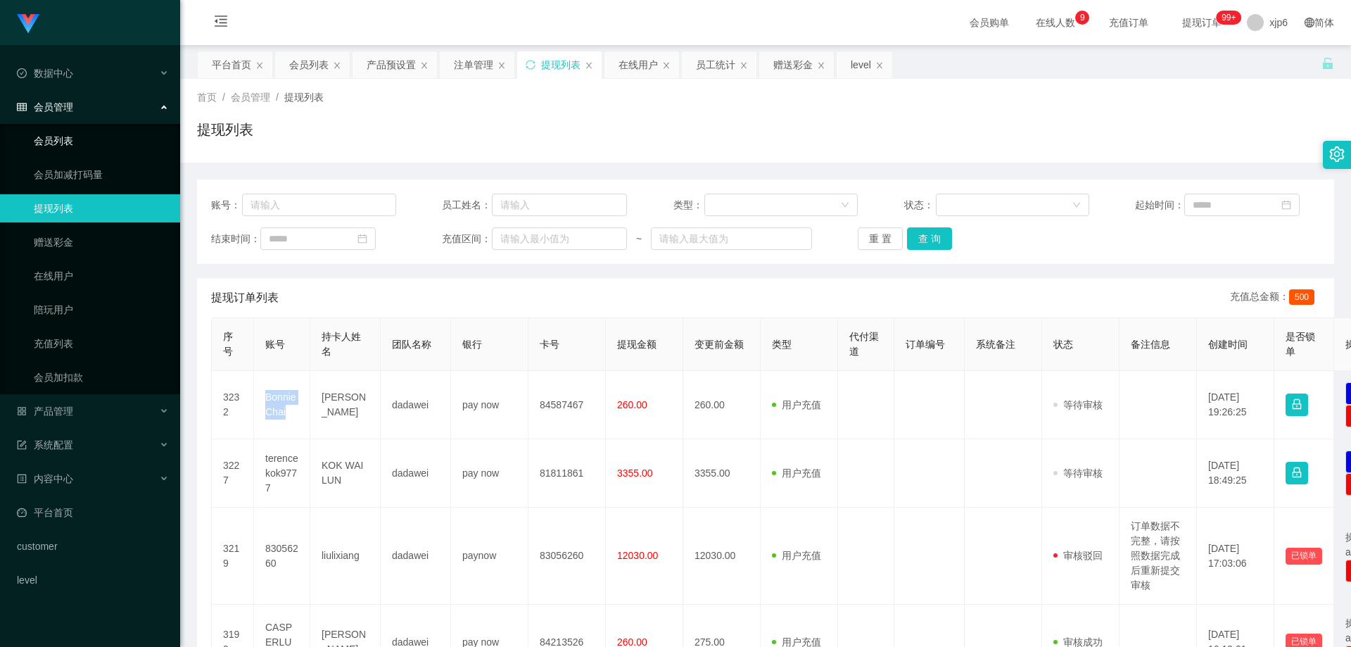
click at [75, 138] on link "会员列表" at bounding box center [101, 141] width 135 height 28
